Goal: Transaction & Acquisition: Purchase product/service

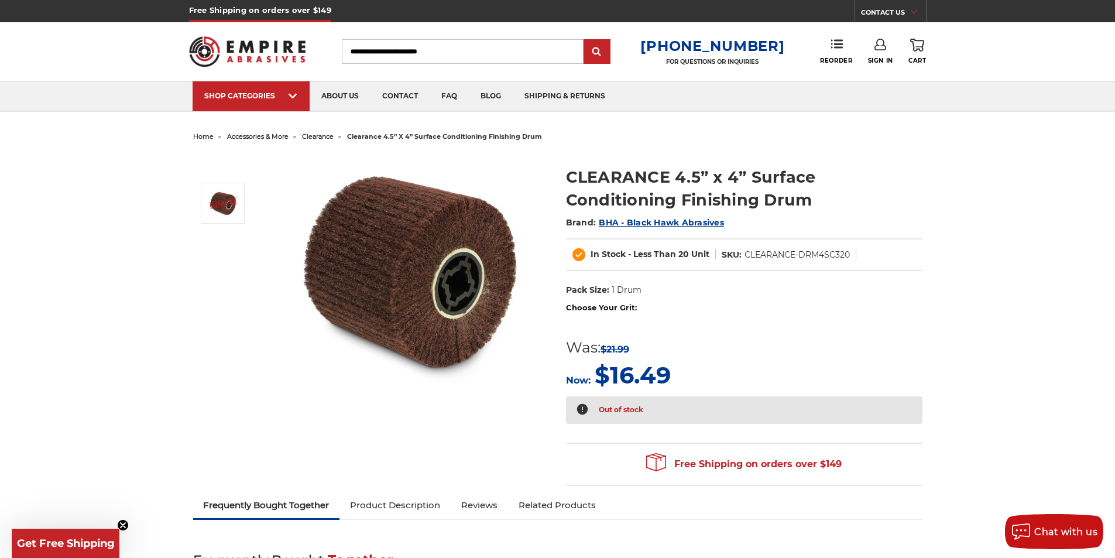
click at [323, 134] on span "clearance" at bounding box center [318, 136] width 32 height 8
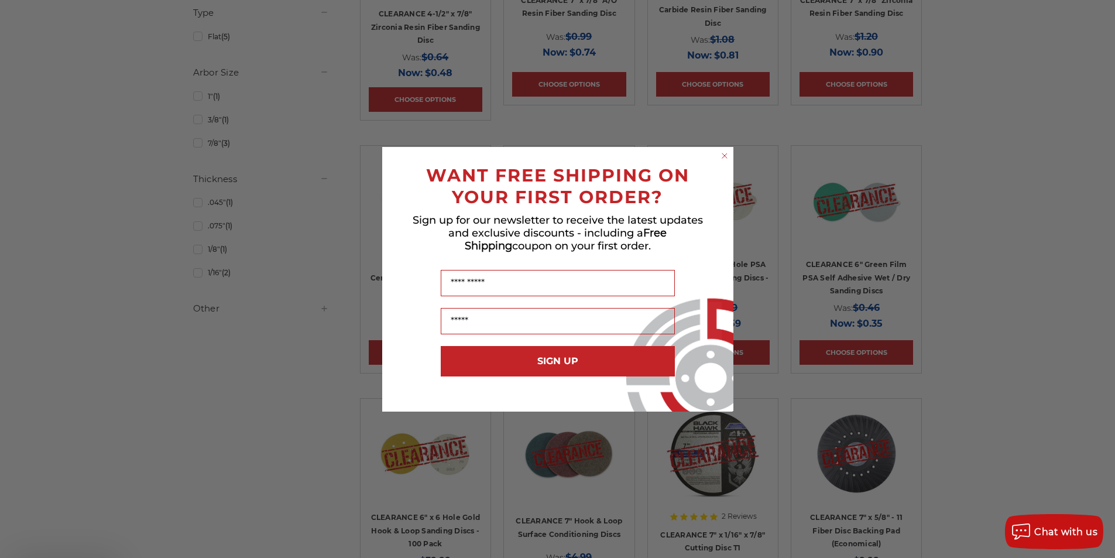
scroll to position [937, 0]
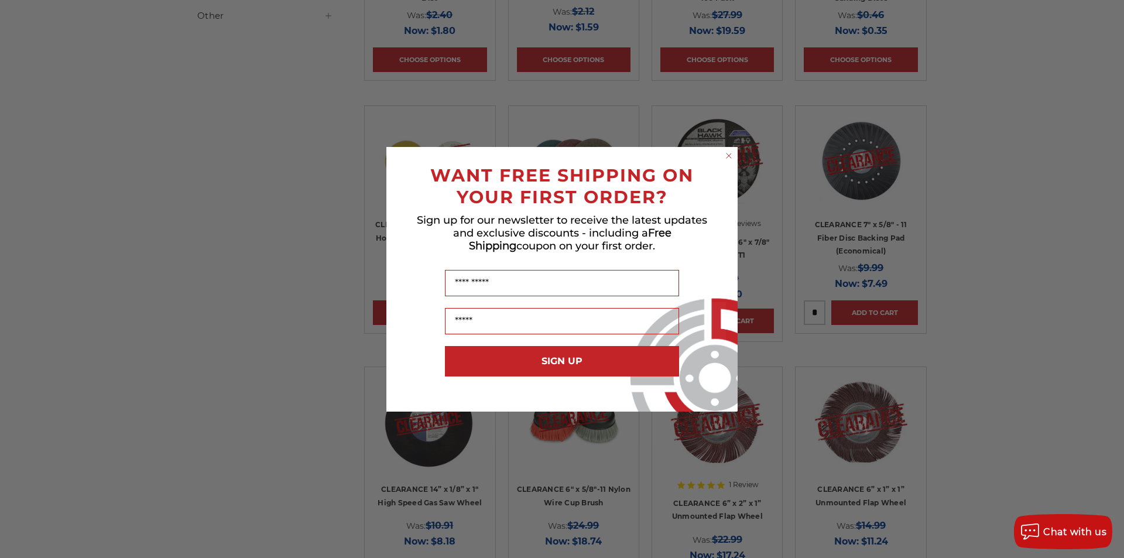
click at [727, 157] on icon "Close dialog" at bounding box center [729, 155] width 5 height 5
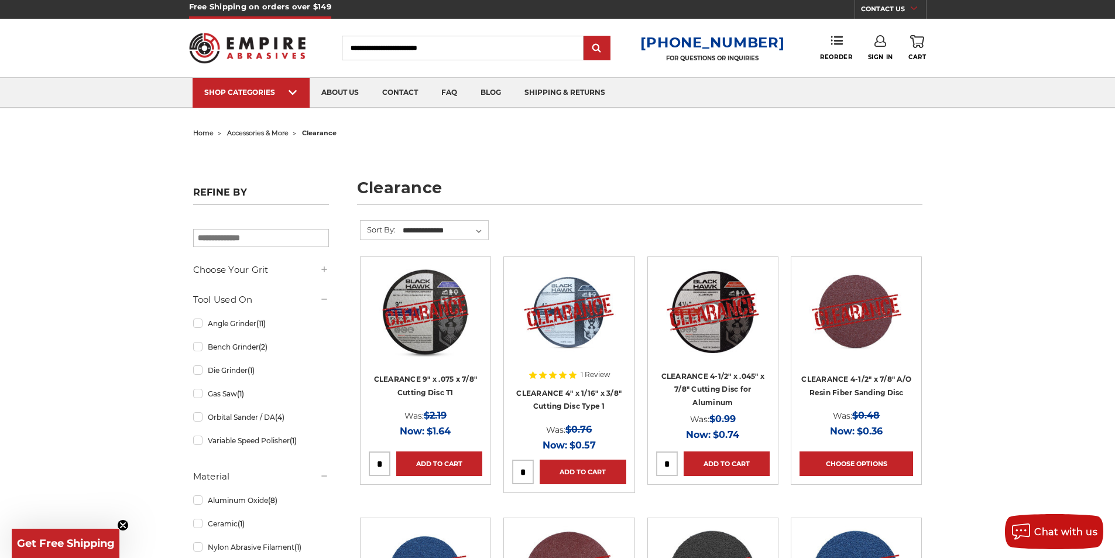
scroll to position [0, 0]
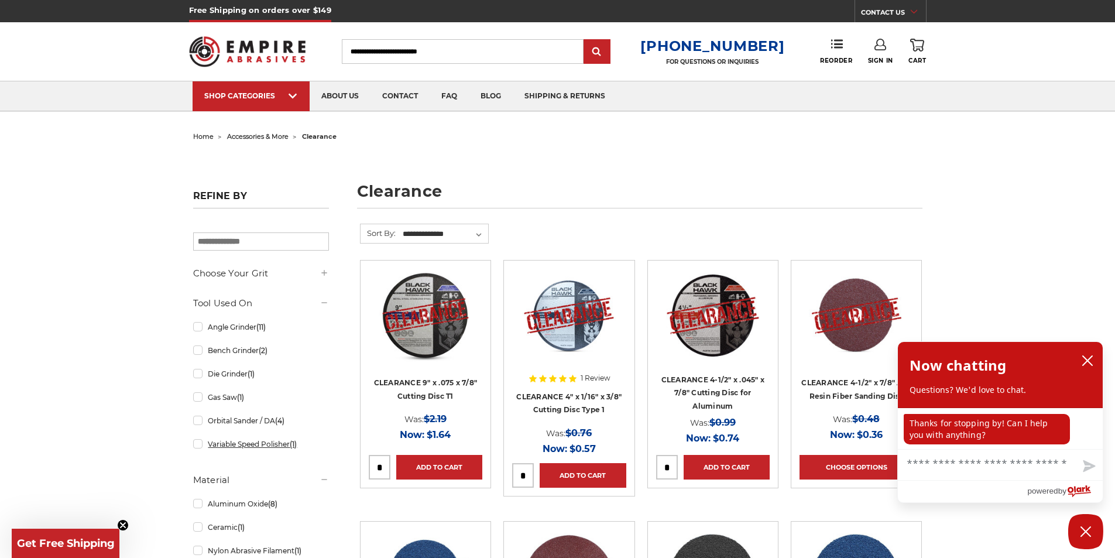
click at [276, 443] on link "Variable Speed Polisher (1)" at bounding box center [261, 444] width 136 height 20
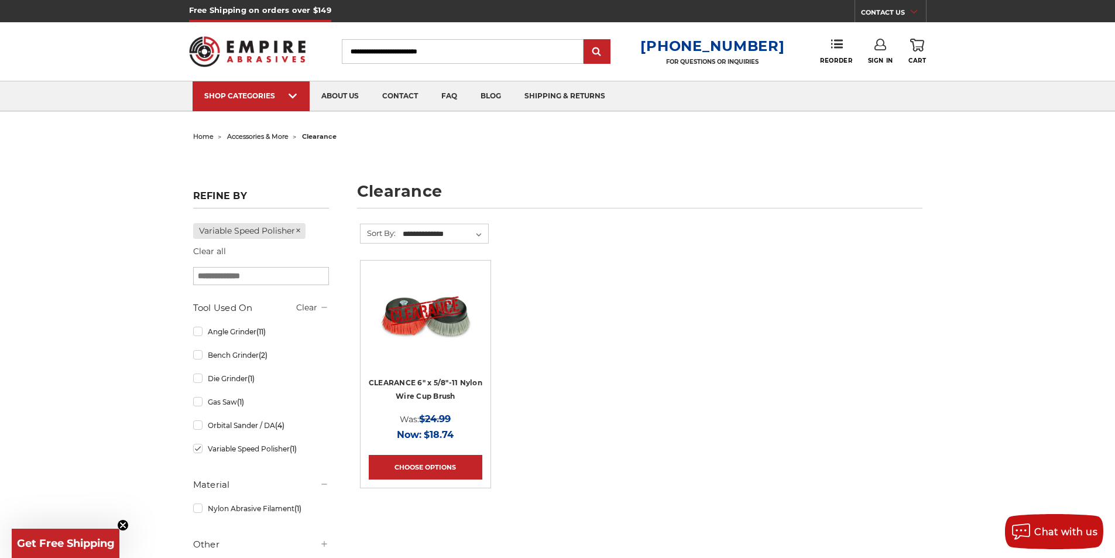
click at [441, 39] on input "Search" at bounding box center [463, 51] width 242 height 25
type input "****"
click at [585, 40] on input "submit" at bounding box center [596, 51] width 23 height 23
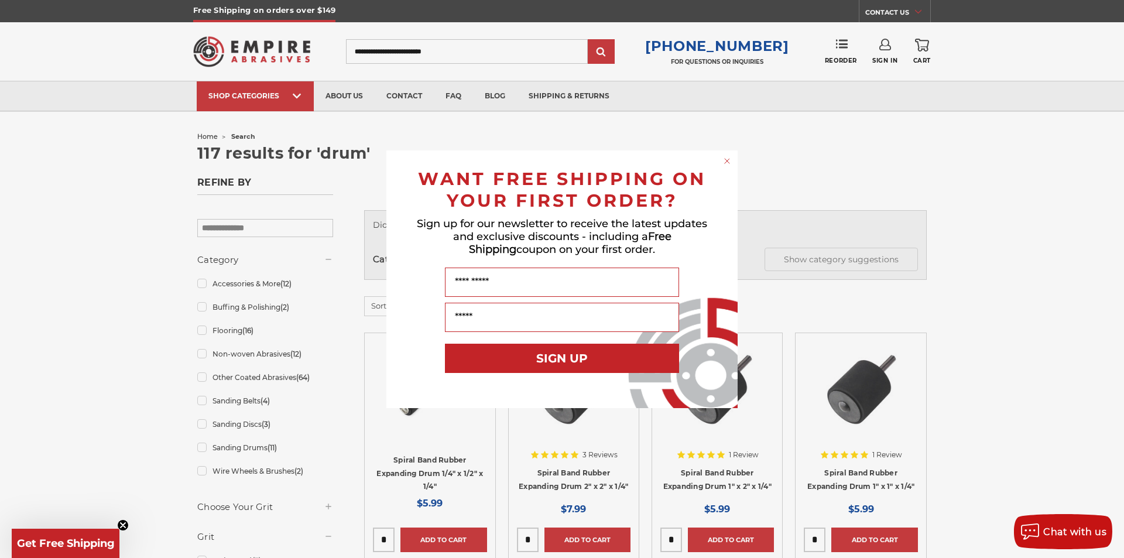
click at [723, 163] on circle "Close dialog" at bounding box center [727, 160] width 11 height 11
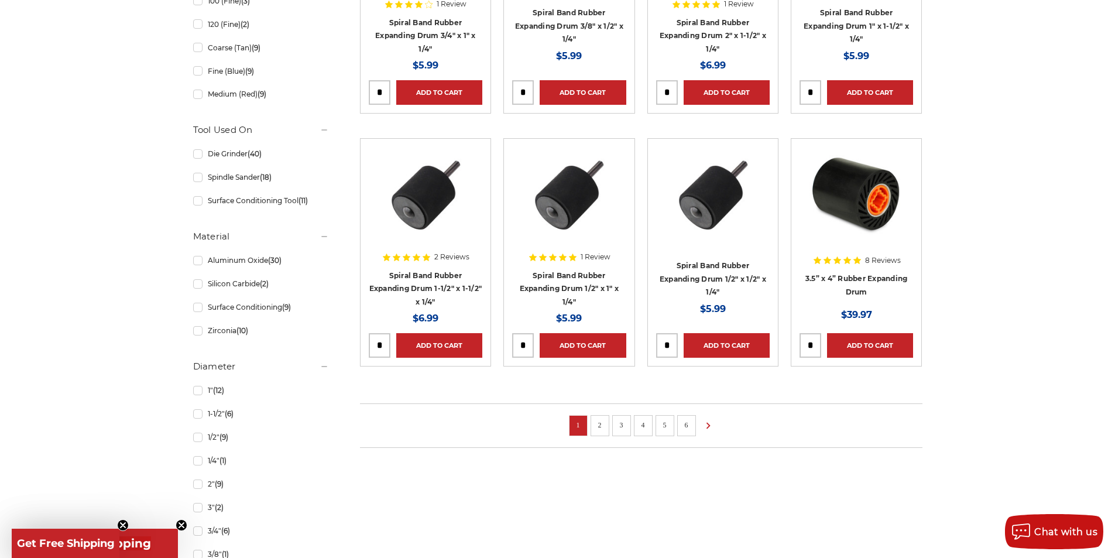
scroll to position [703, 0]
